Goal: Transaction & Acquisition: Purchase product/service

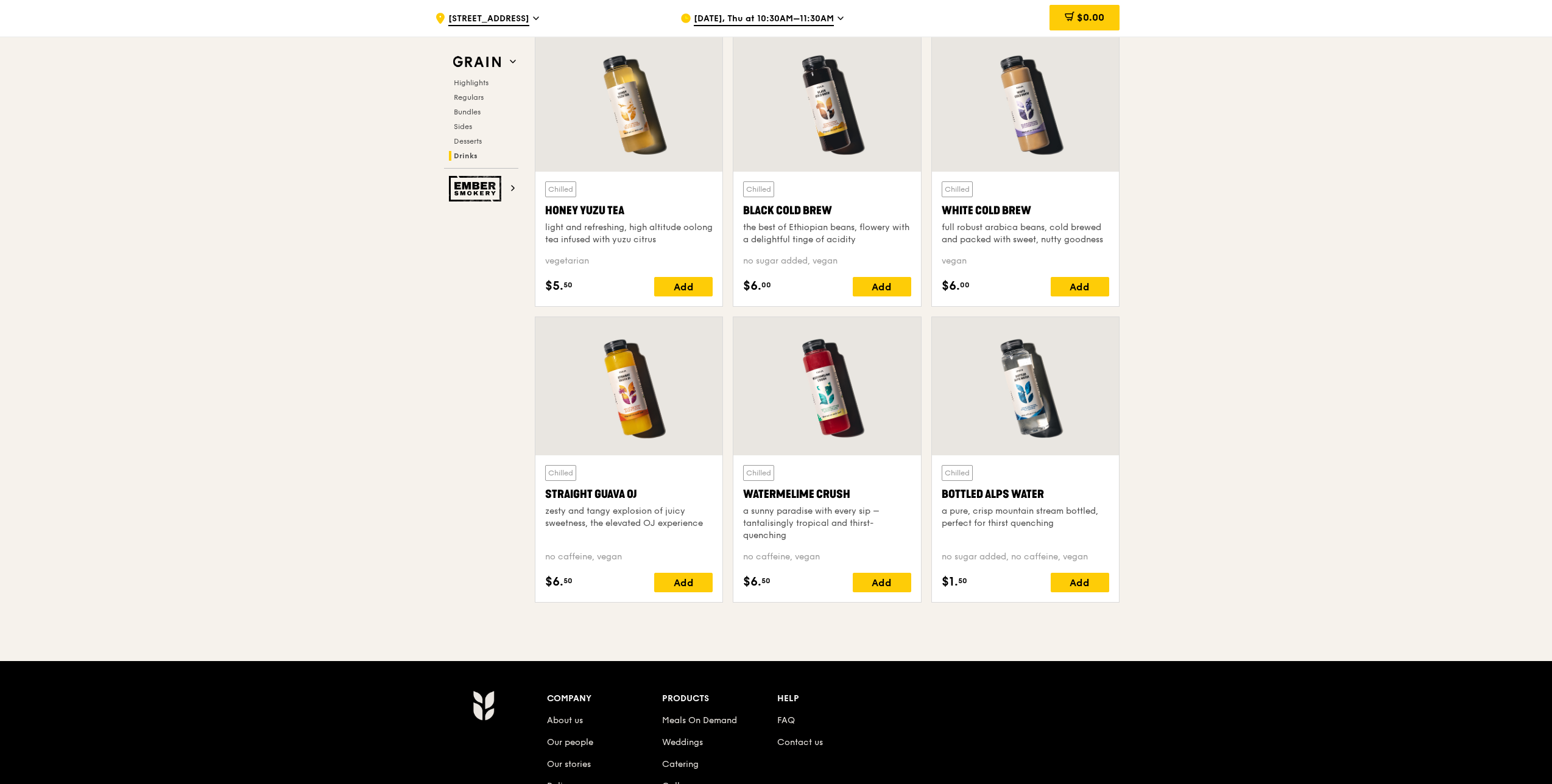
scroll to position [4757, 0]
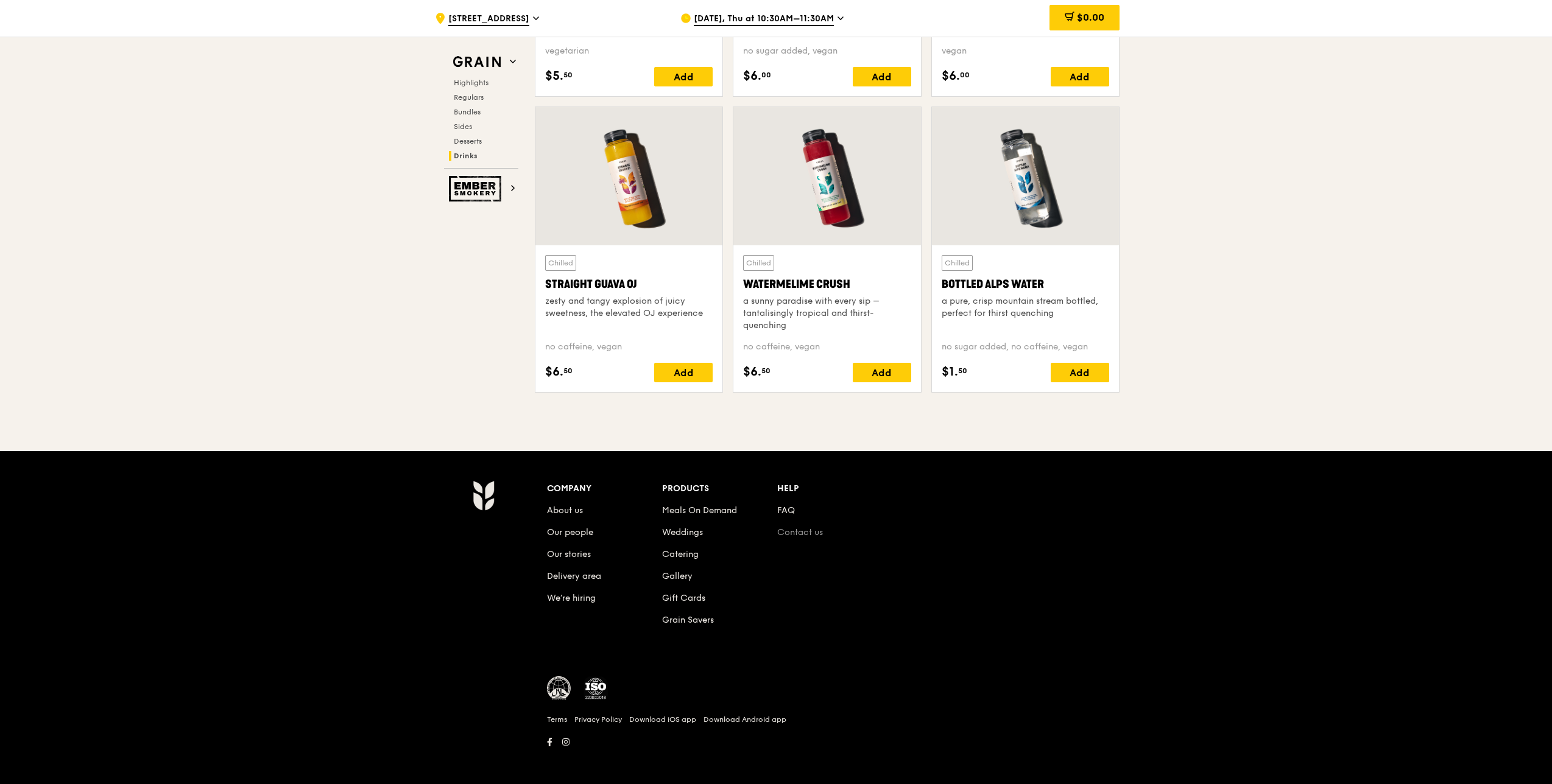
click at [809, 530] on link "Contact us" at bounding box center [800, 531] width 45 height 10
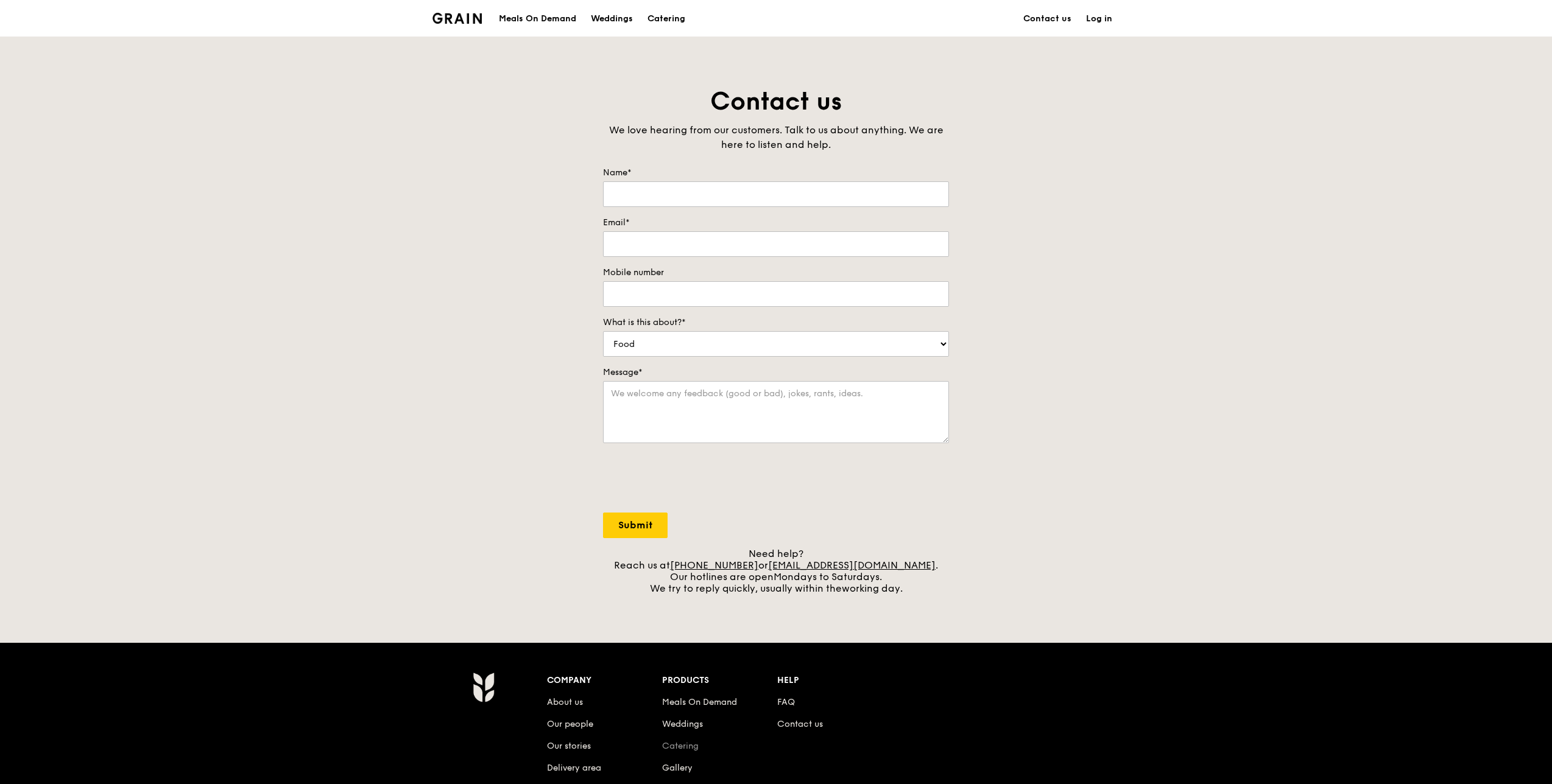
click at [689, 749] on link "Catering" at bounding box center [680, 746] width 36 height 10
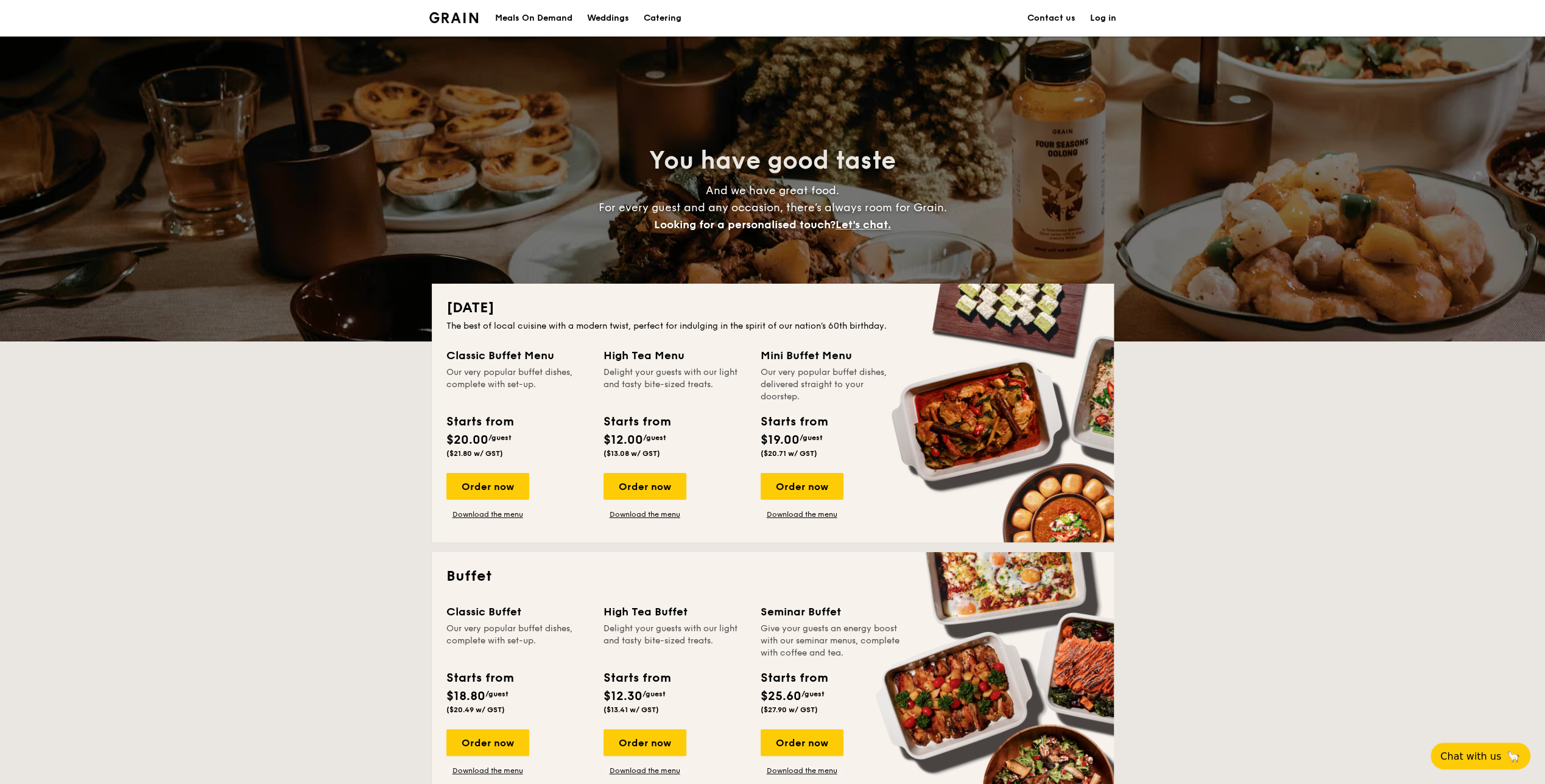
click at [1060, 21] on link "Contact us" at bounding box center [1051, 18] width 48 height 36
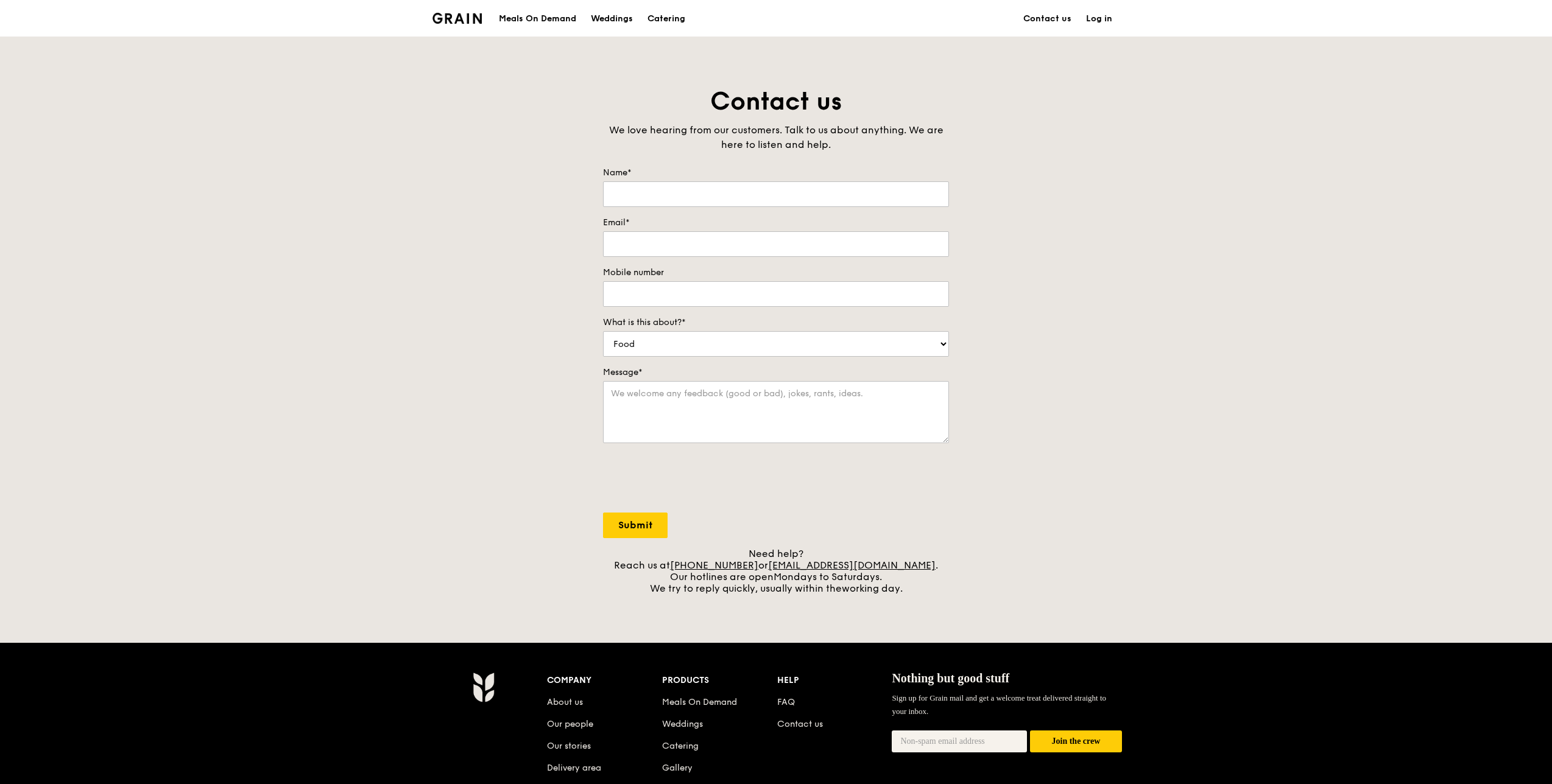
click at [535, 17] on div "Meals On Demand" at bounding box center [537, 19] width 77 height 36
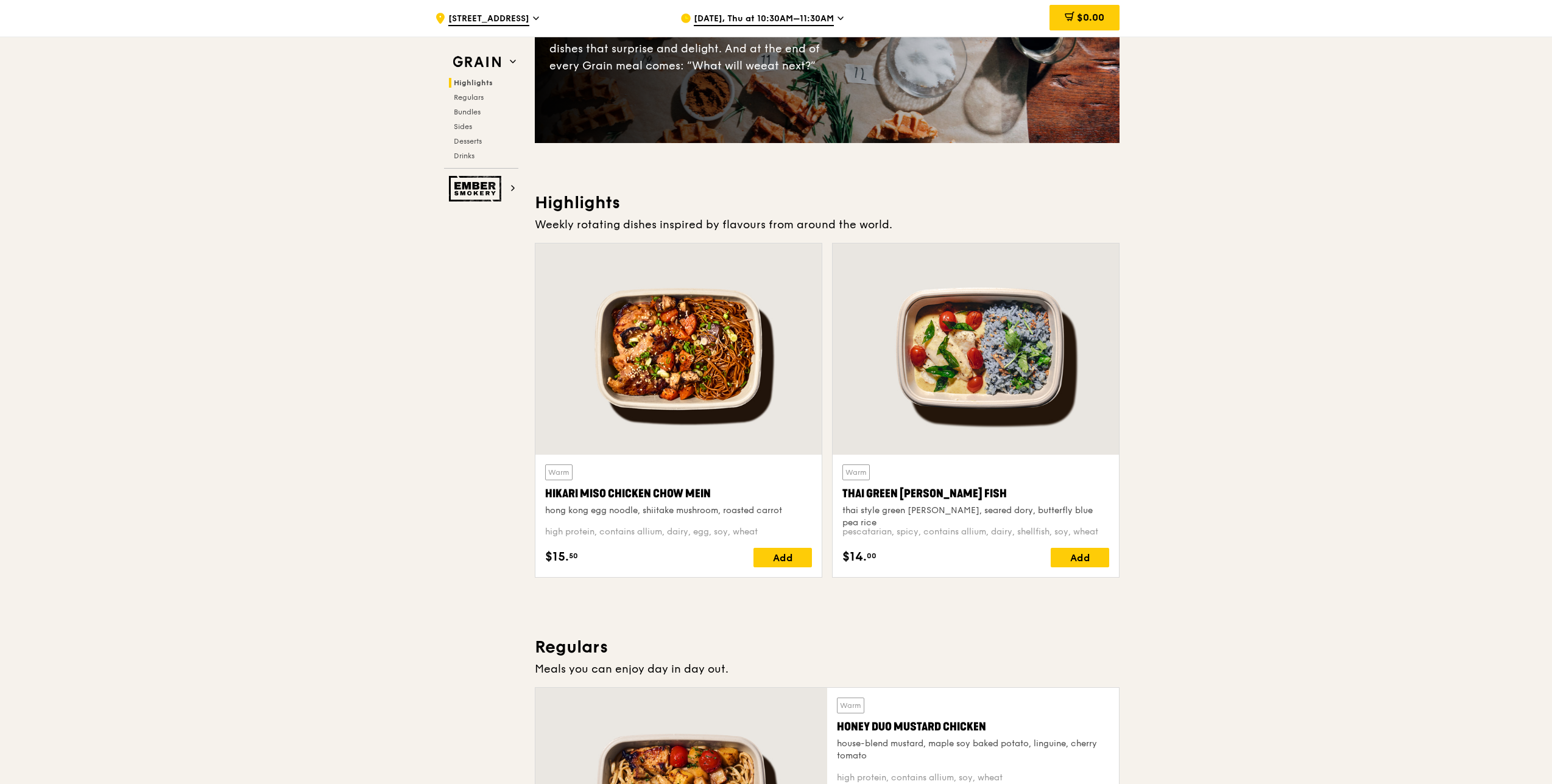
scroll to position [274, 0]
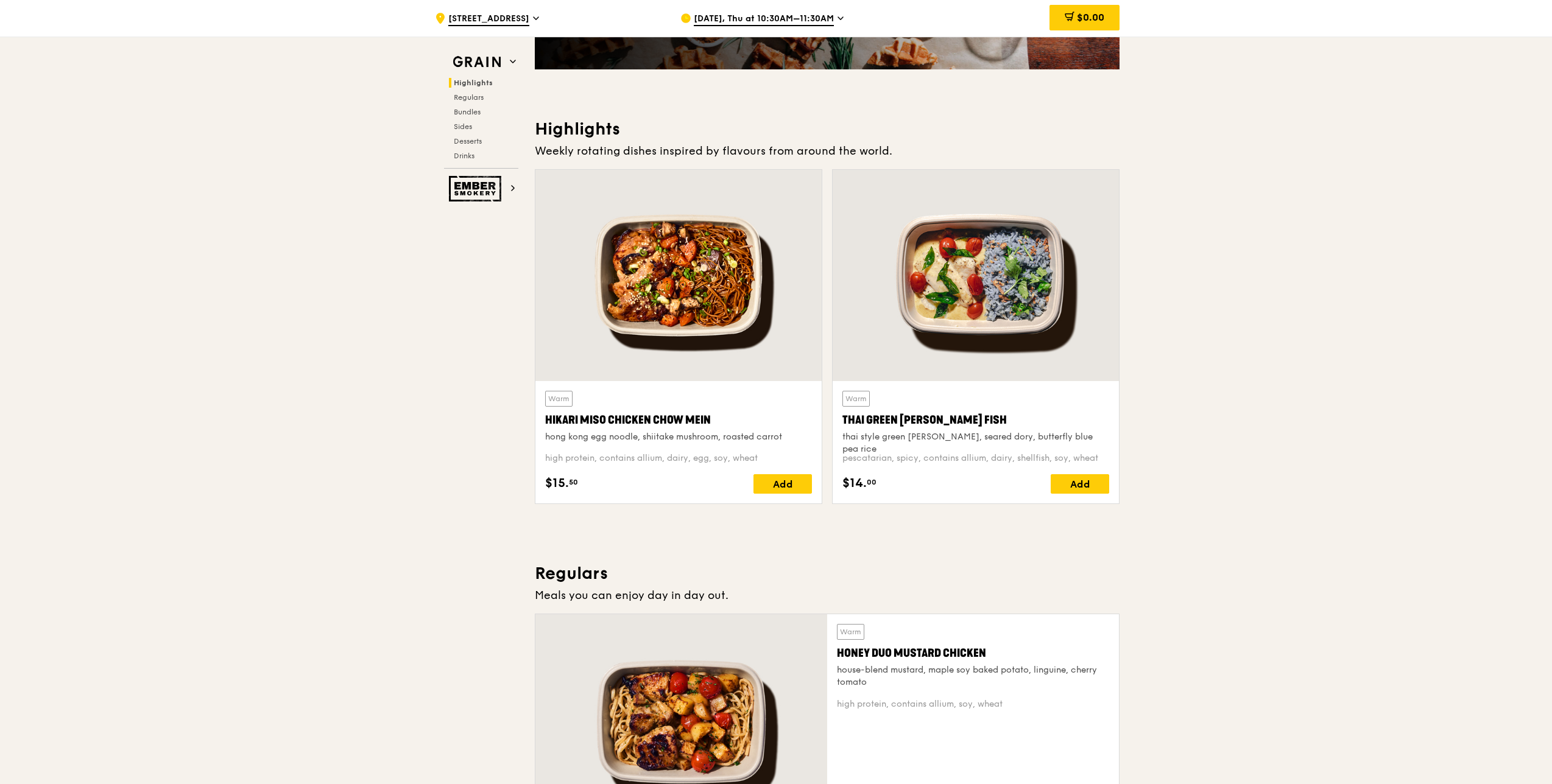
drag, startPoint x: 543, startPoint y: 417, endPoint x: 706, endPoint y: 419, distance: 163.0
click at [706, 419] on div "Warm Hikari Miso Chicken Chow Mein hong kong egg noodle, shiitake mushroom, roa…" at bounding box center [678, 442] width 286 height 122
click at [838, 15] on icon at bounding box center [840, 18] width 6 height 11
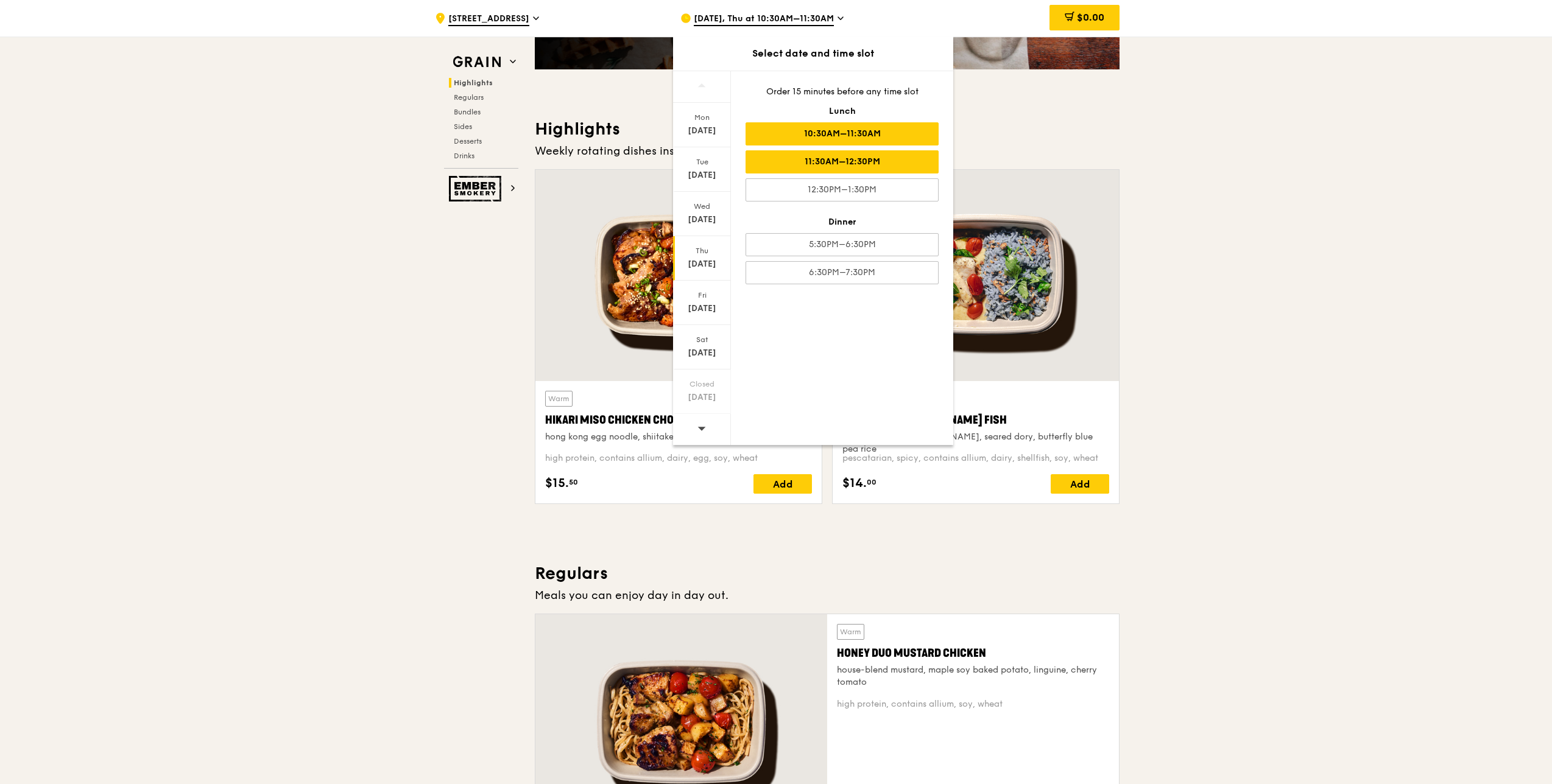
click at [846, 161] on div "11:30AM–12:30PM" at bounding box center [841, 162] width 193 height 24
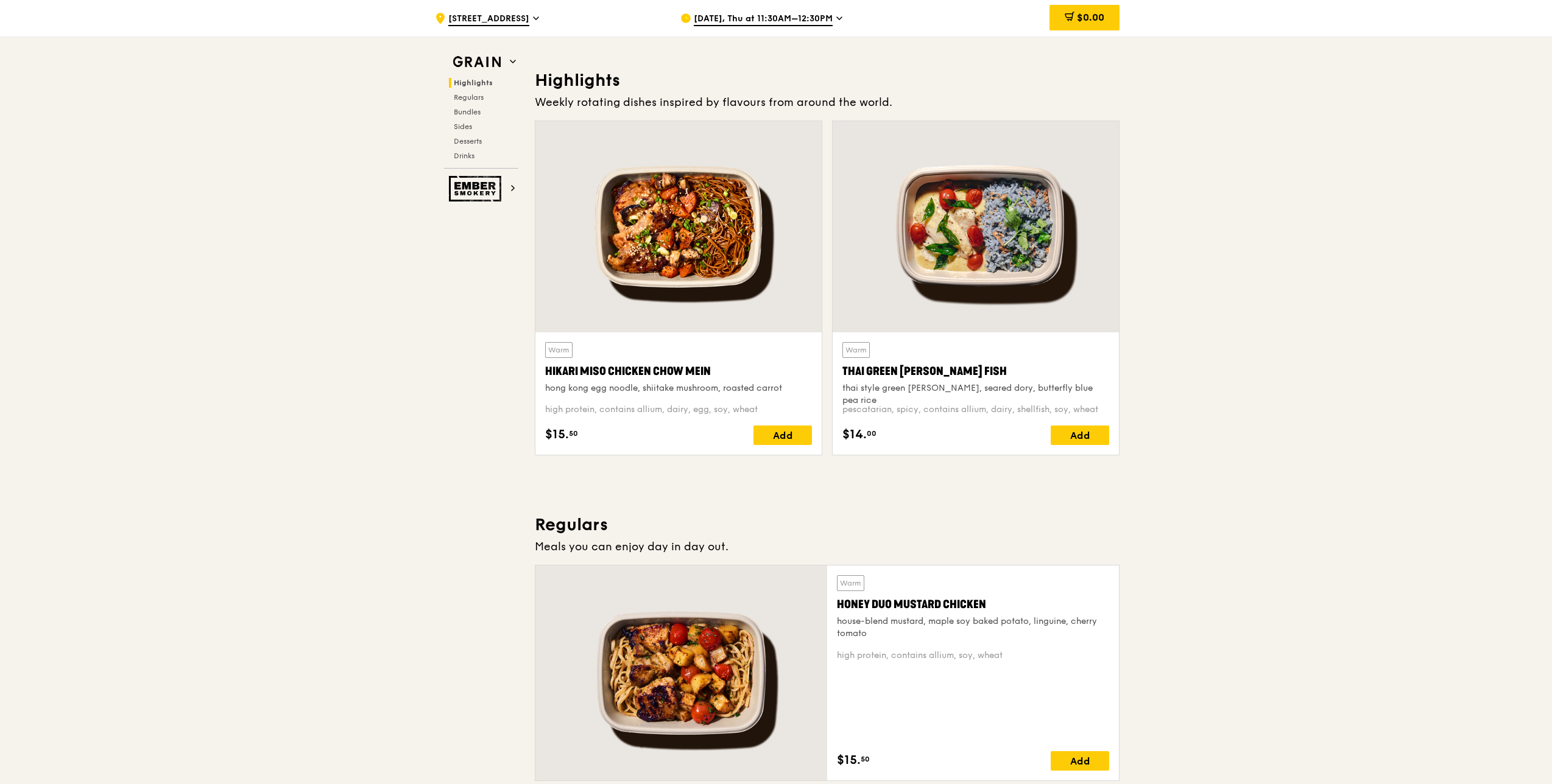
scroll to position [244, 0]
